Goal: Connect with others: Follow

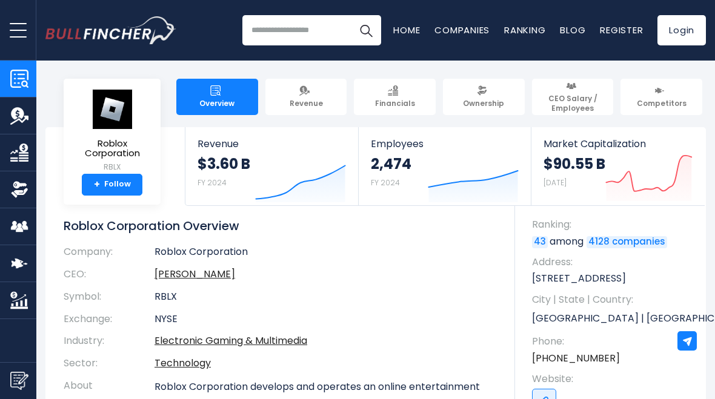
click at [105, 181] on link "+ Follow" at bounding box center [112, 185] width 61 height 22
click at [102, 189] on link "+ Follow" at bounding box center [112, 185] width 61 height 22
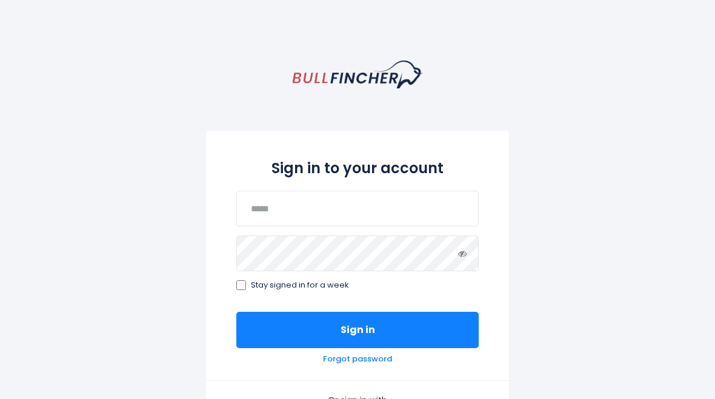
click at [253, 341] on button "Sign in" at bounding box center [357, 330] width 242 height 36
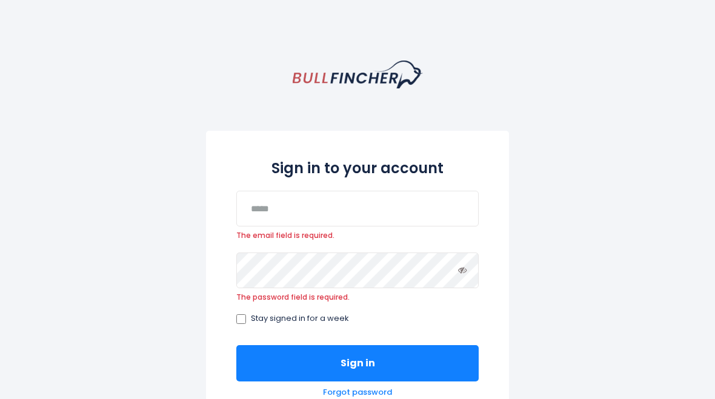
click at [263, 363] on button "Sign in" at bounding box center [357, 364] width 242 height 36
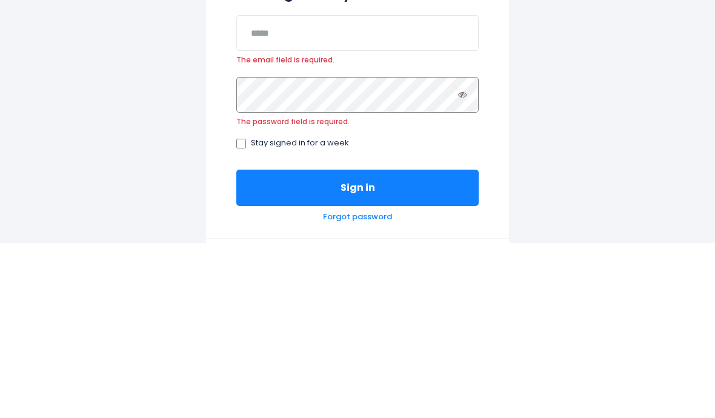
click at [358, 346] on button "Sign in" at bounding box center [357, 364] width 242 height 36
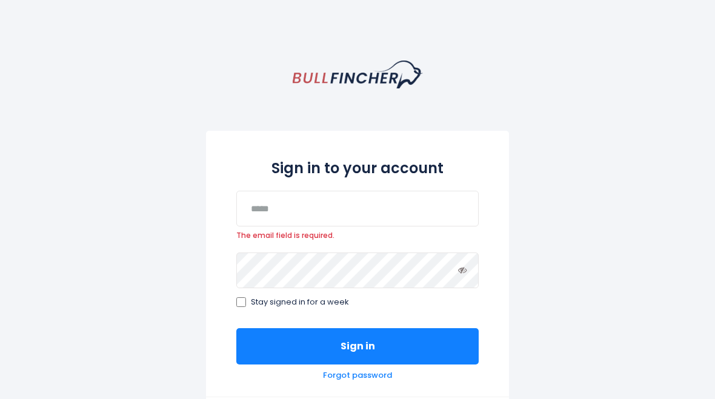
click at [398, 350] on button "Sign in" at bounding box center [357, 347] width 242 height 36
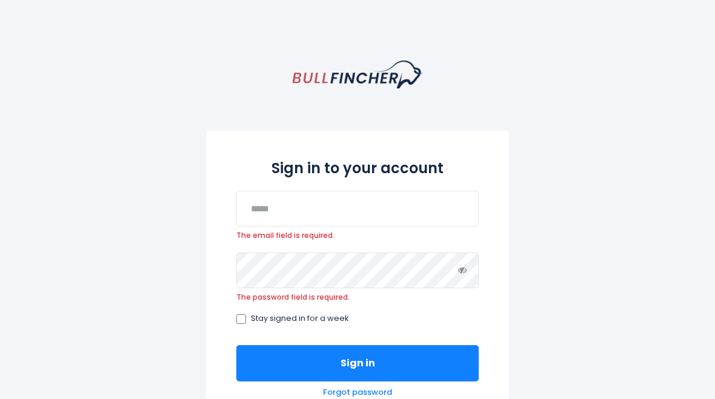
click at [390, 362] on button "Sign in" at bounding box center [357, 364] width 242 height 36
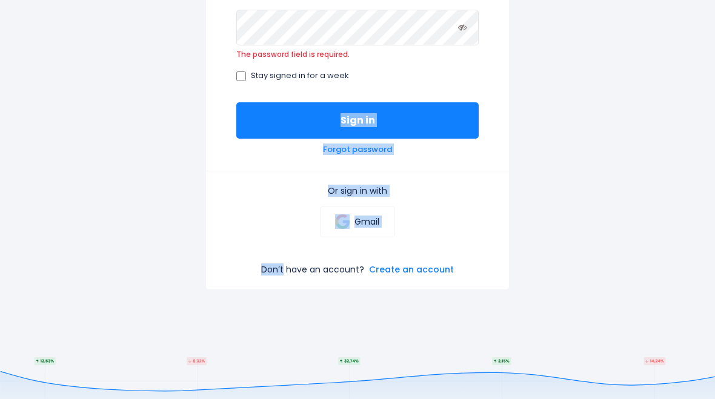
scroll to position [290, 0]
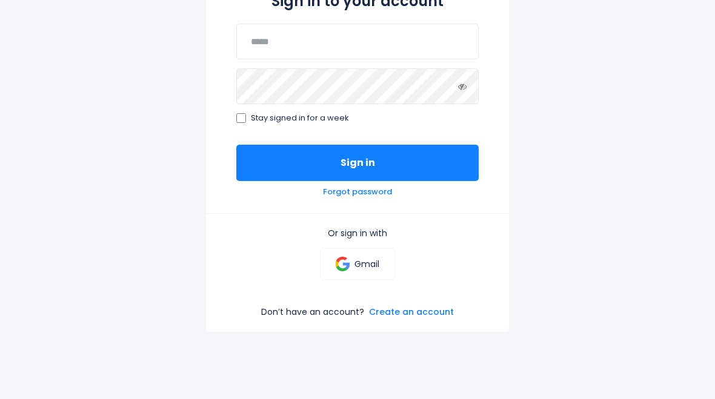
scroll to position [167, 0]
